Goal: Check status: Check status

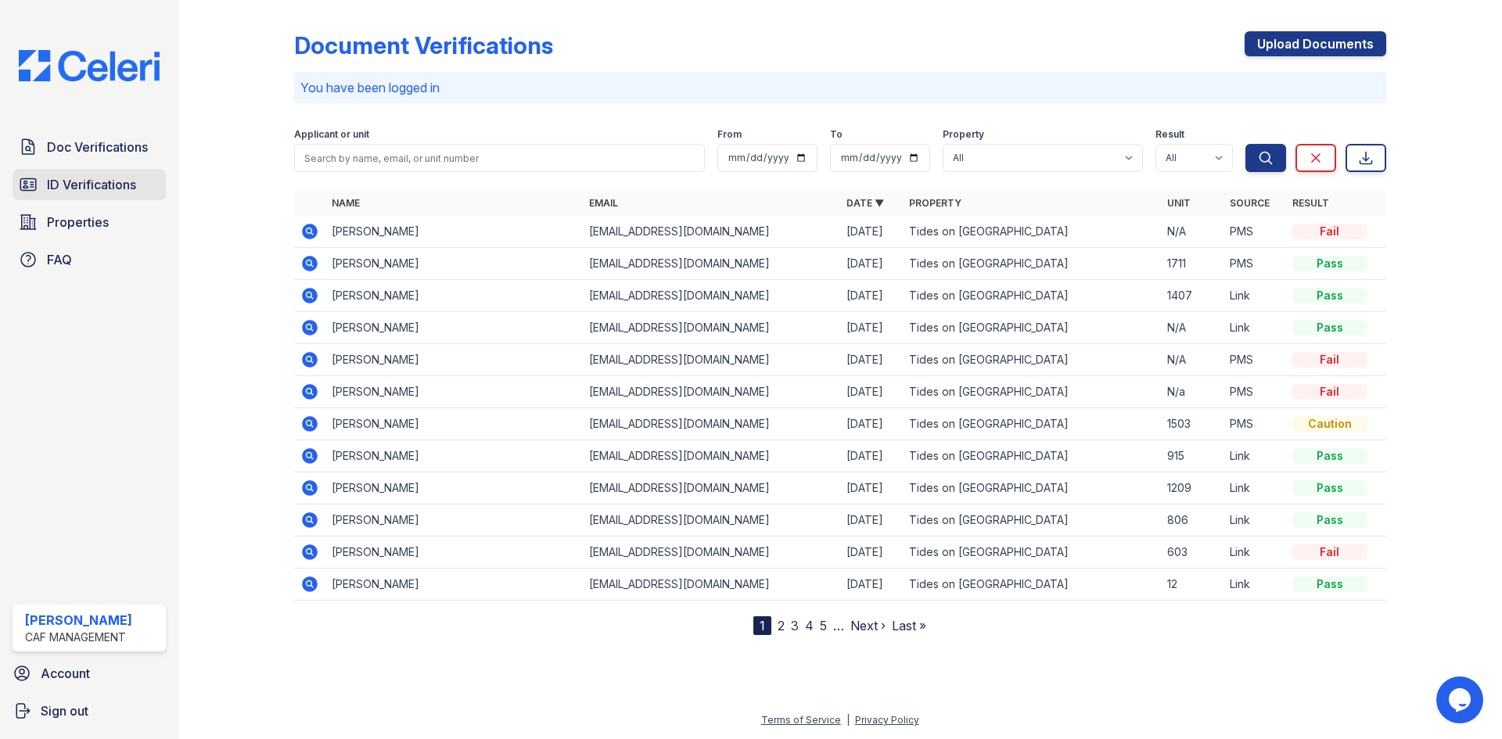
click at [63, 176] on span "ID Verifications" at bounding box center [91, 184] width 89 height 19
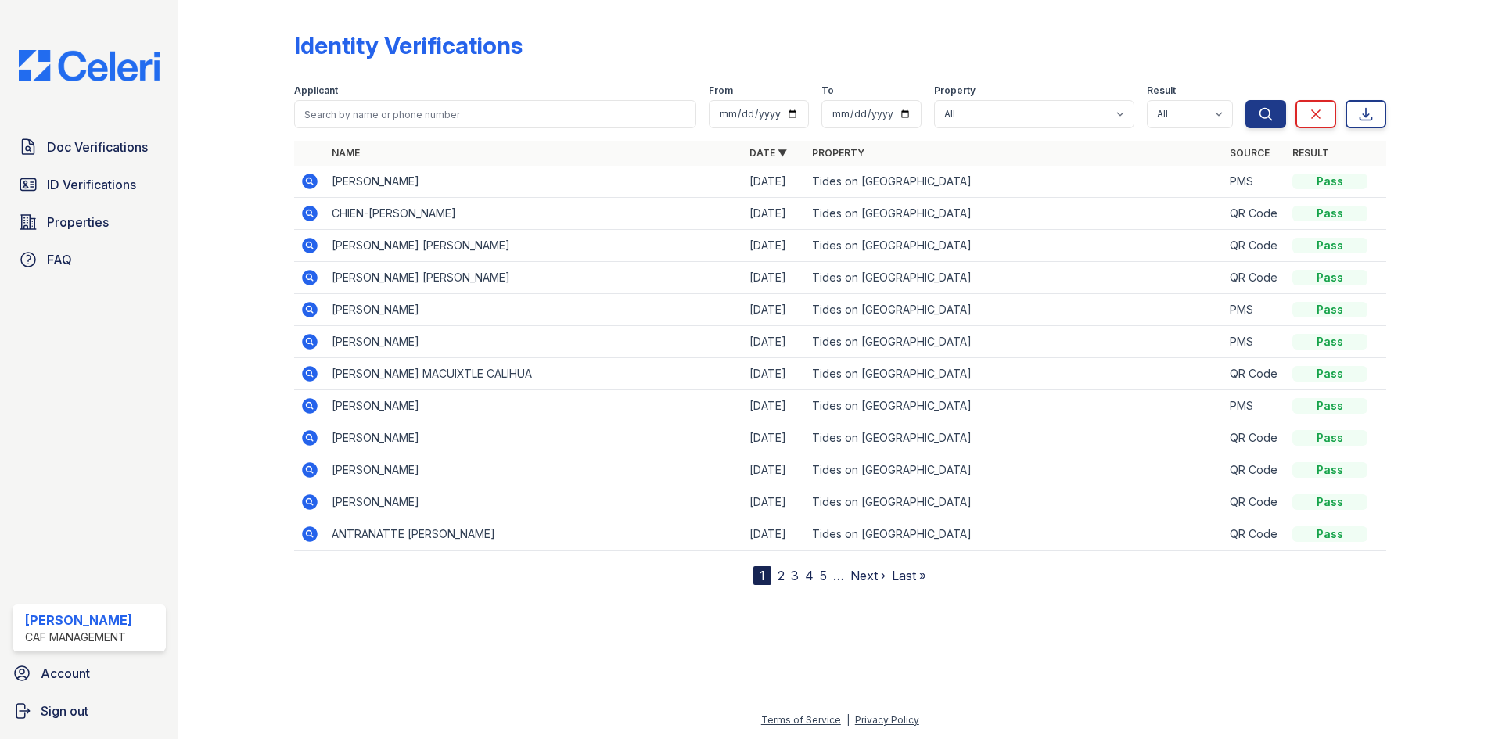
click at [73, 154] on span "Doc Verifications" at bounding box center [97, 147] width 101 height 19
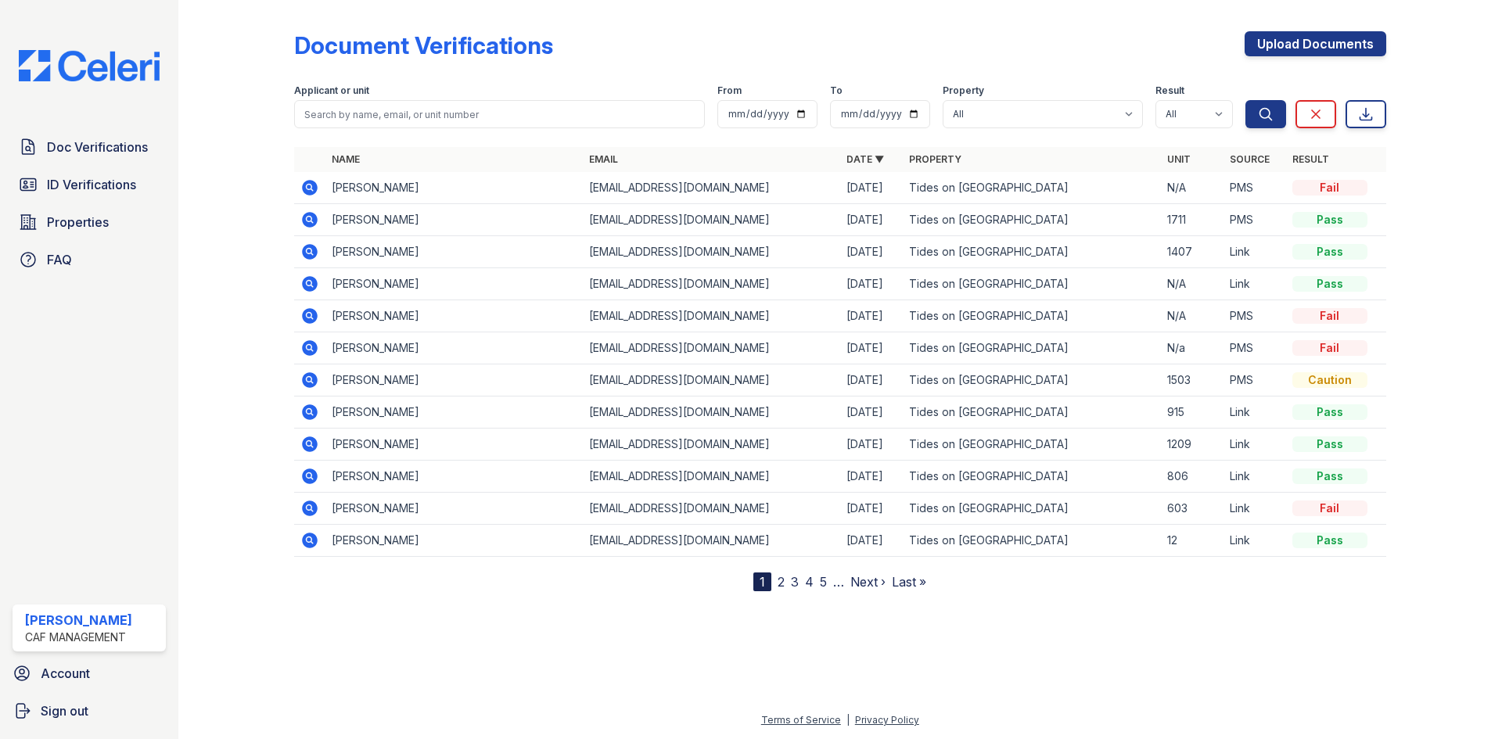
click at [73, 154] on span "Doc Verifications" at bounding box center [97, 147] width 101 height 19
click at [313, 379] on icon at bounding box center [310, 380] width 16 height 16
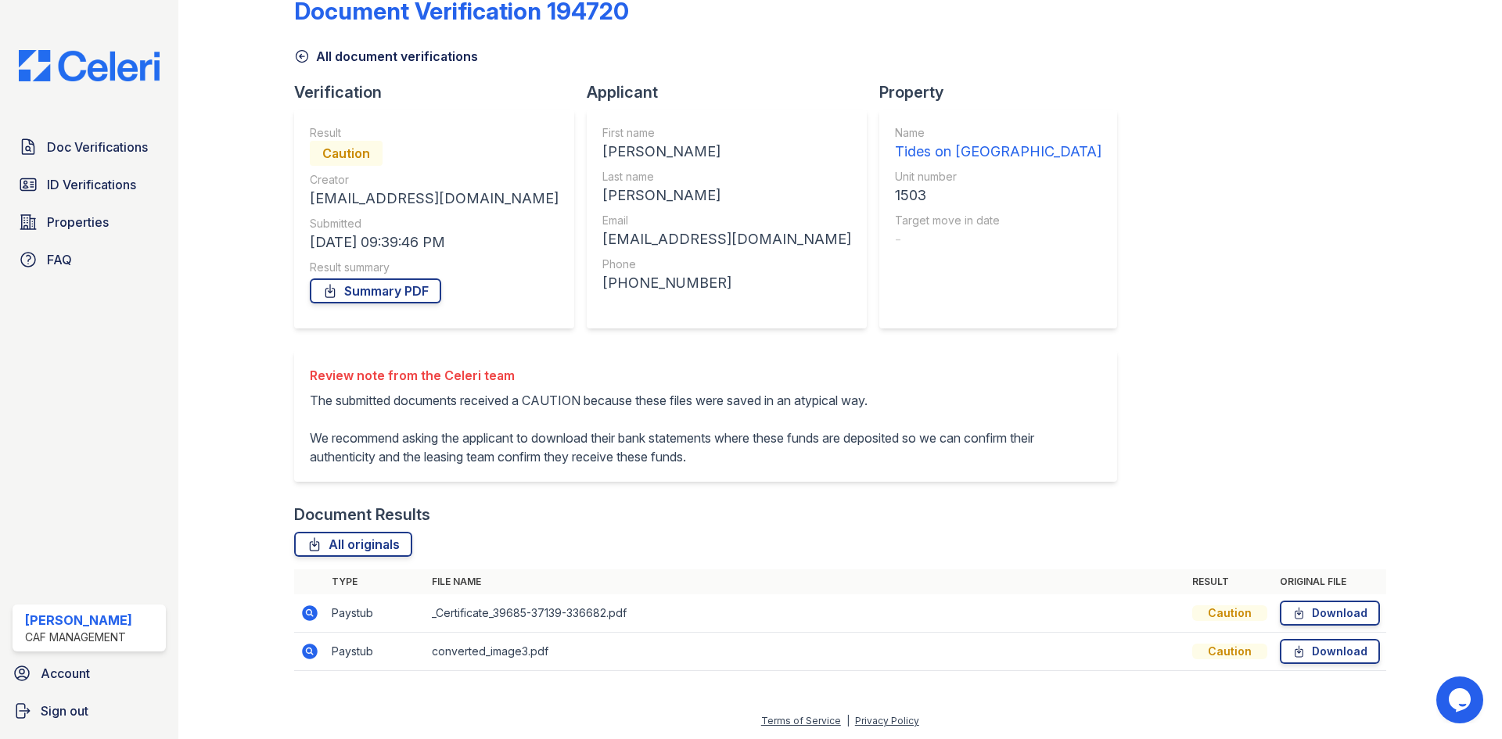
scroll to position [35, 0]
click at [309, 613] on icon at bounding box center [309, 611] width 4 height 4
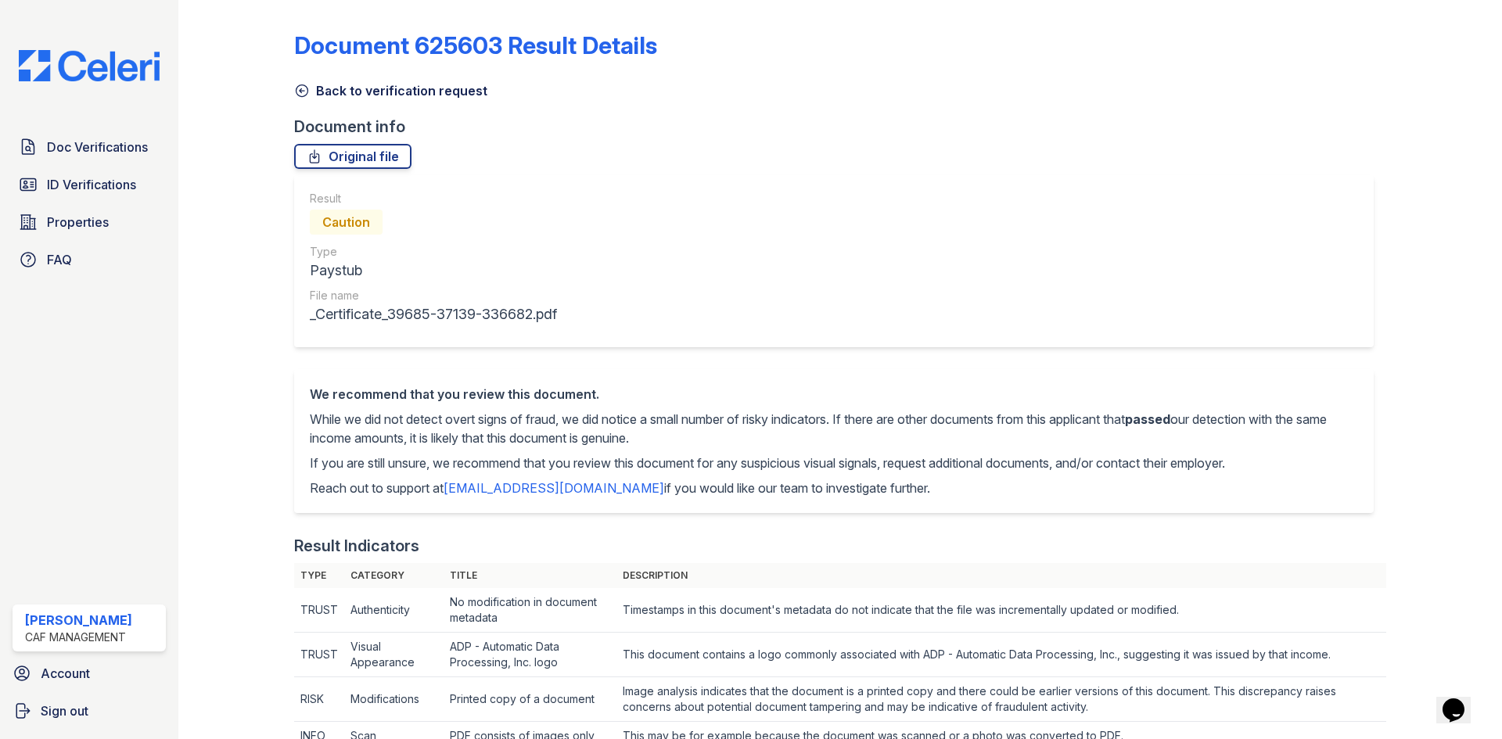
click at [297, 93] on icon at bounding box center [302, 91] width 16 height 16
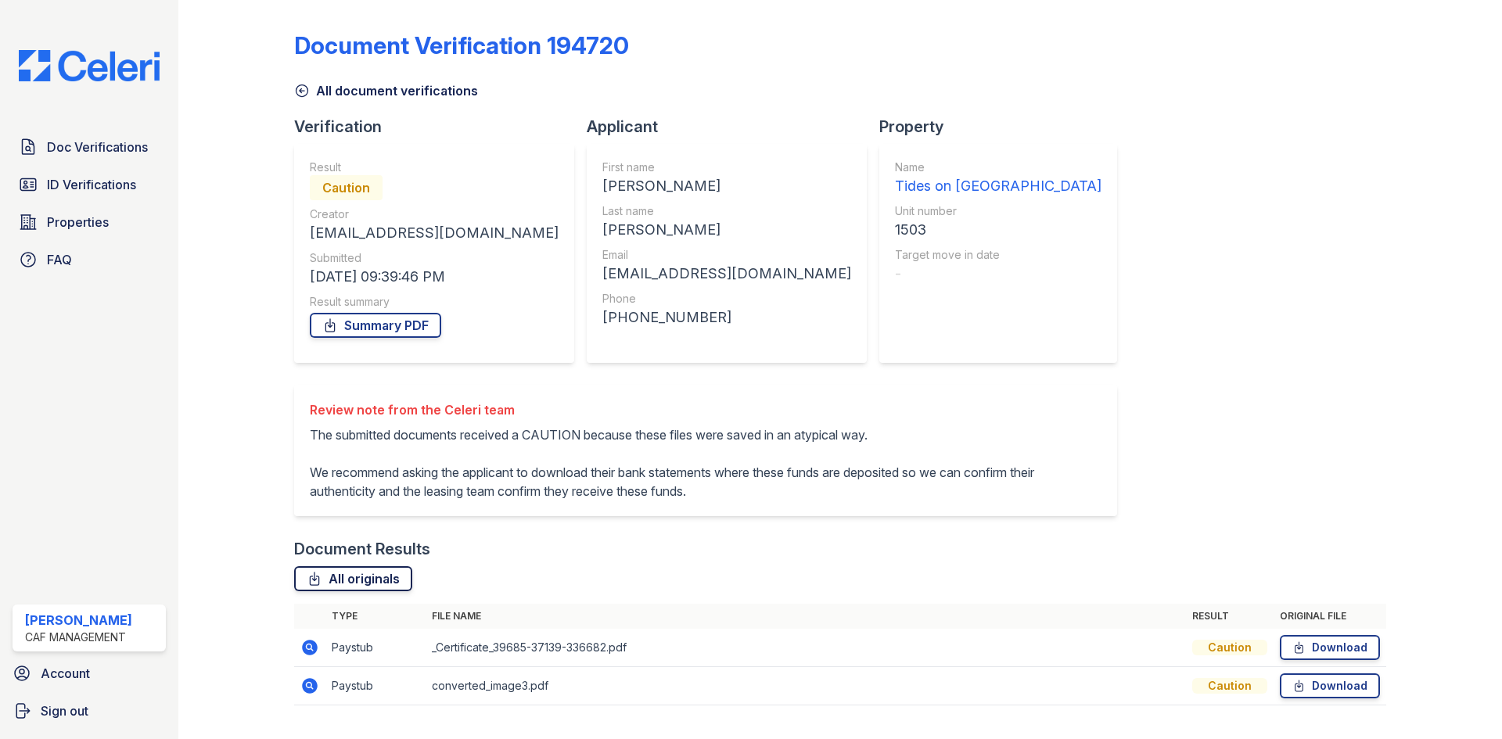
scroll to position [35, 0]
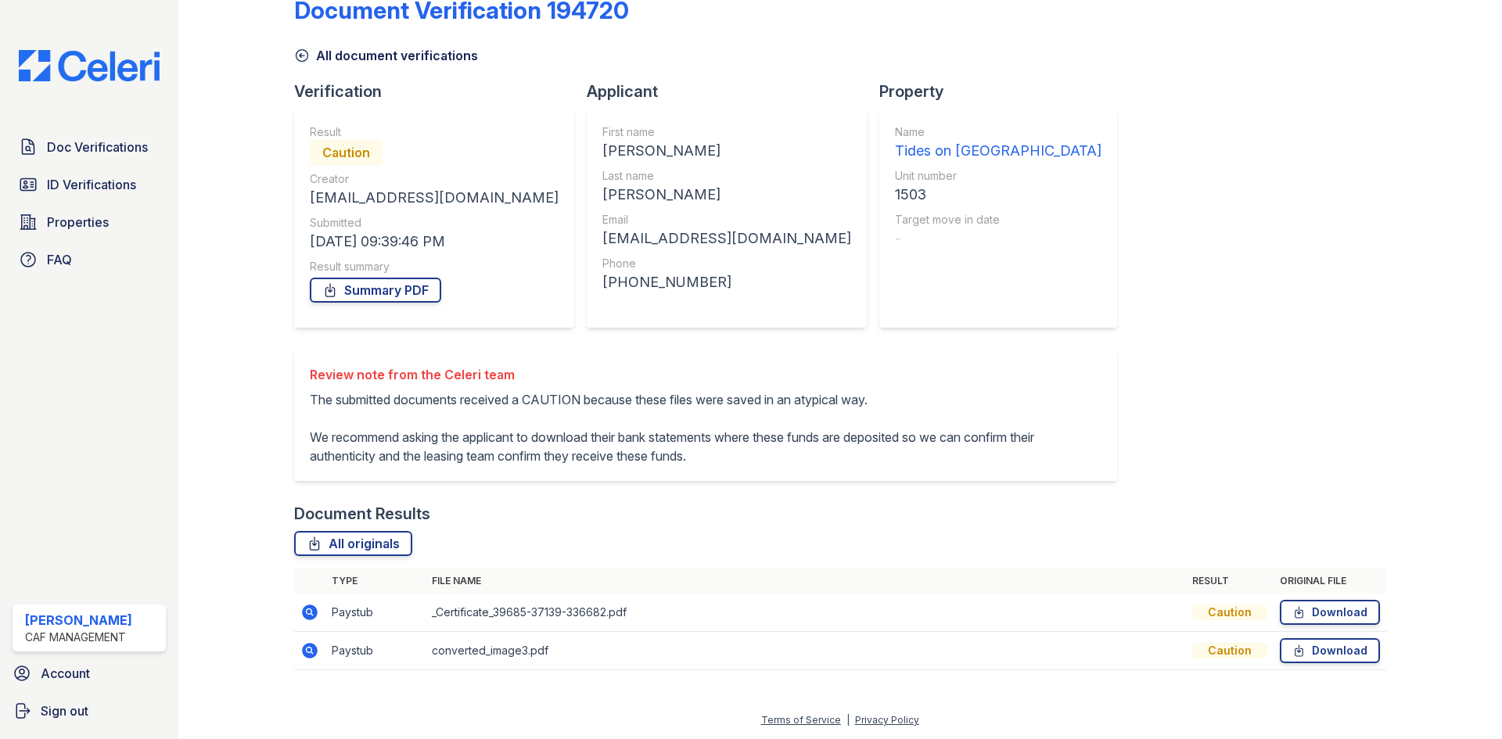
click at [310, 655] on icon at bounding box center [310, 651] width 16 height 16
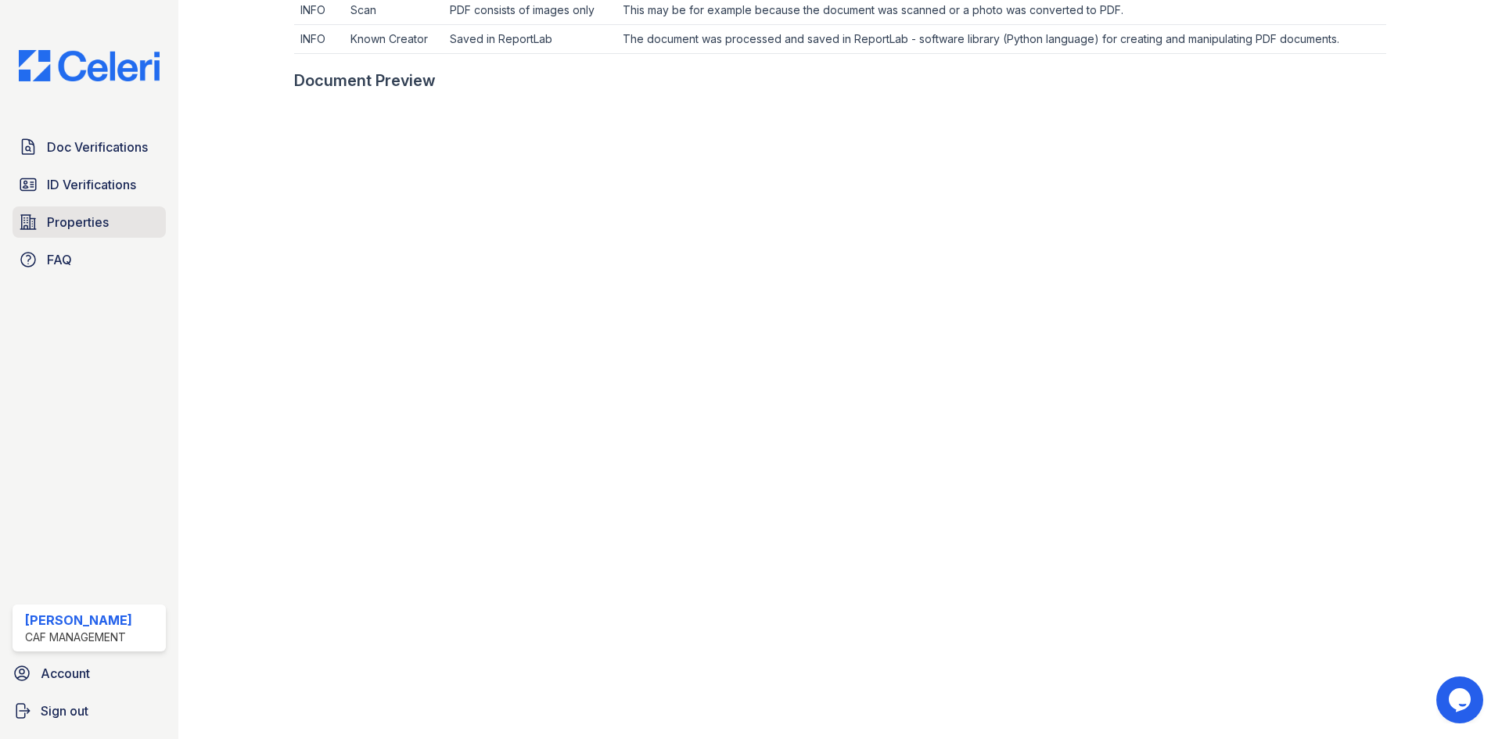
scroll to position [721, 0]
click at [71, 171] on link "ID Verifications" at bounding box center [89, 184] width 153 height 31
